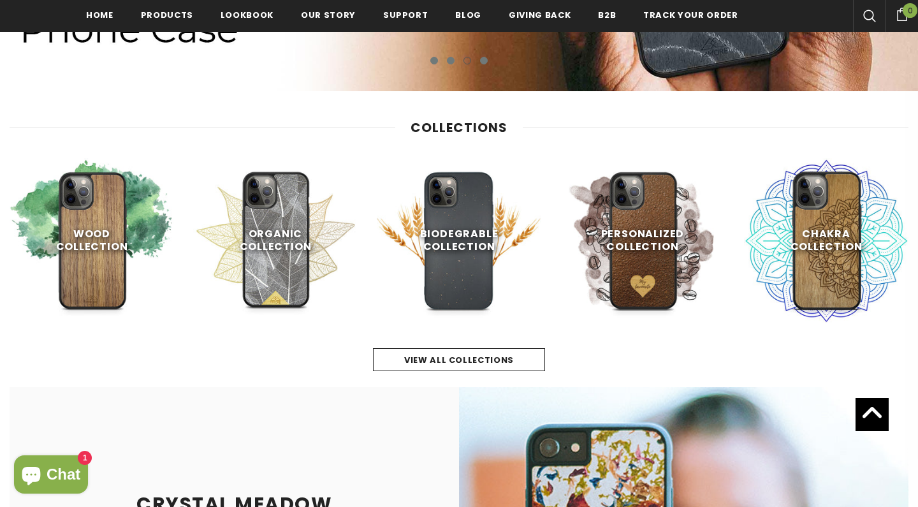
scroll to position [586, 0]
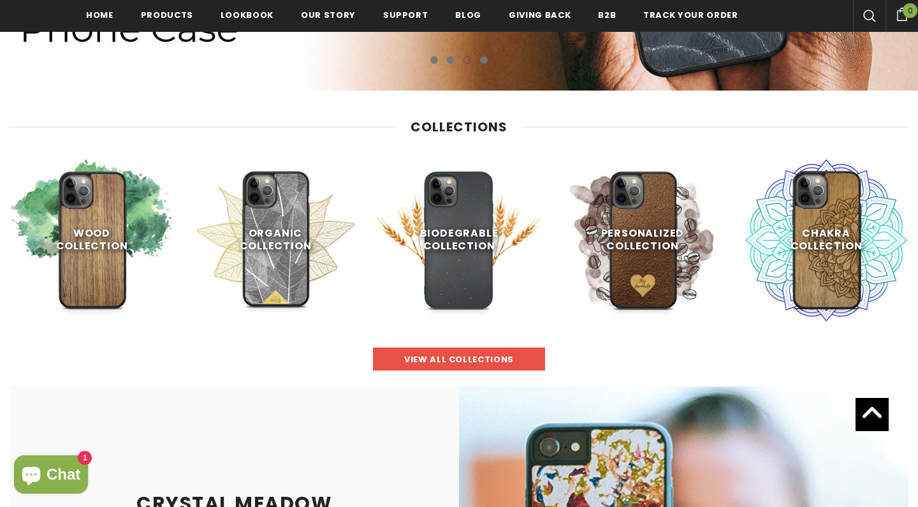
click at [449, 367] on link "view all collections" at bounding box center [459, 358] width 172 height 23
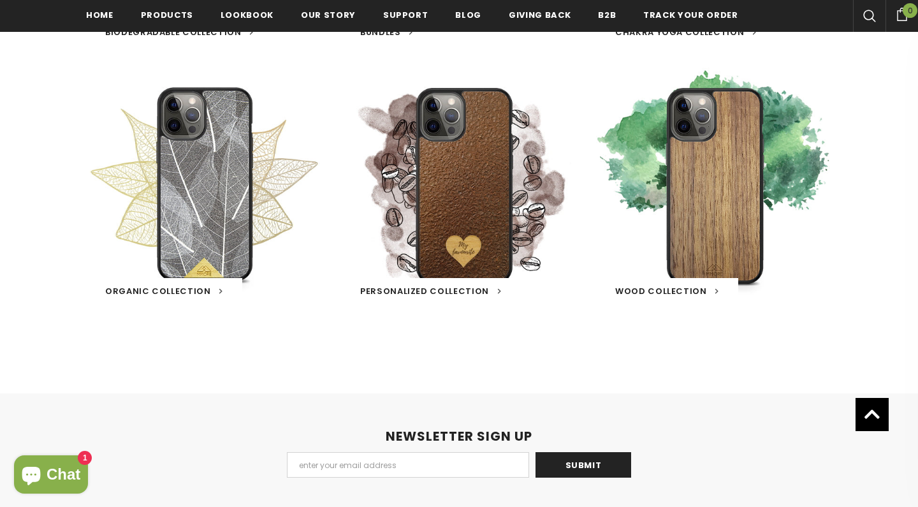
scroll to position [829, 0]
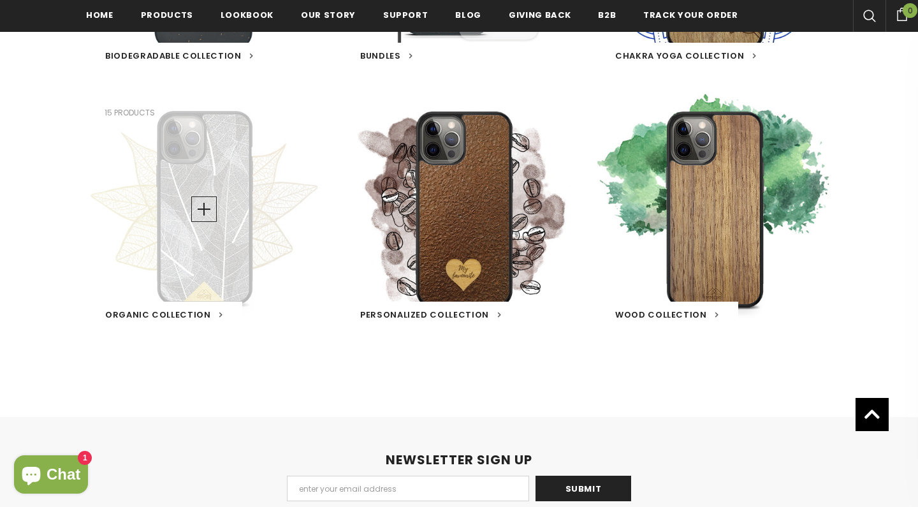
click at [200, 237] on div "Organic Collection 15 products" at bounding box center [204, 209] width 236 height 236
click at [205, 205] on link at bounding box center [203, 208] width 25 height 25
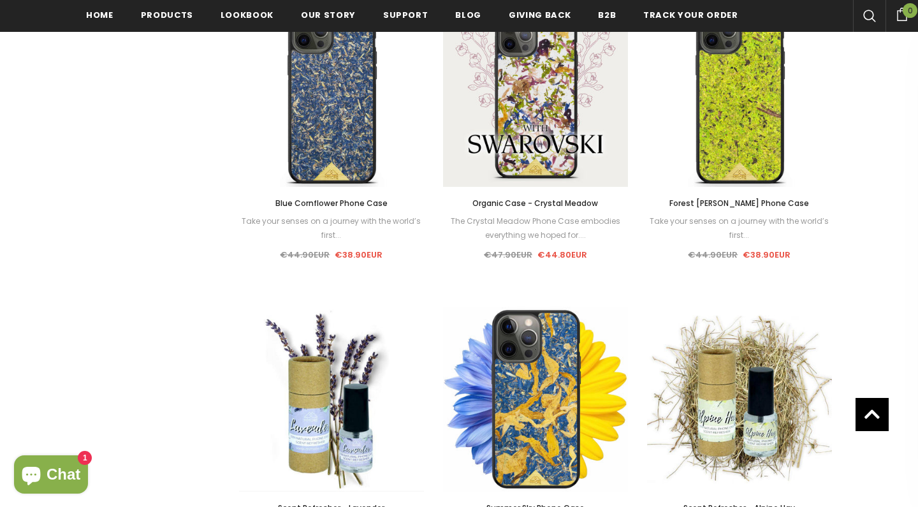
scroll to position [1035, 0]
